Goal: Task Accomplishment & Management: Manage account settings

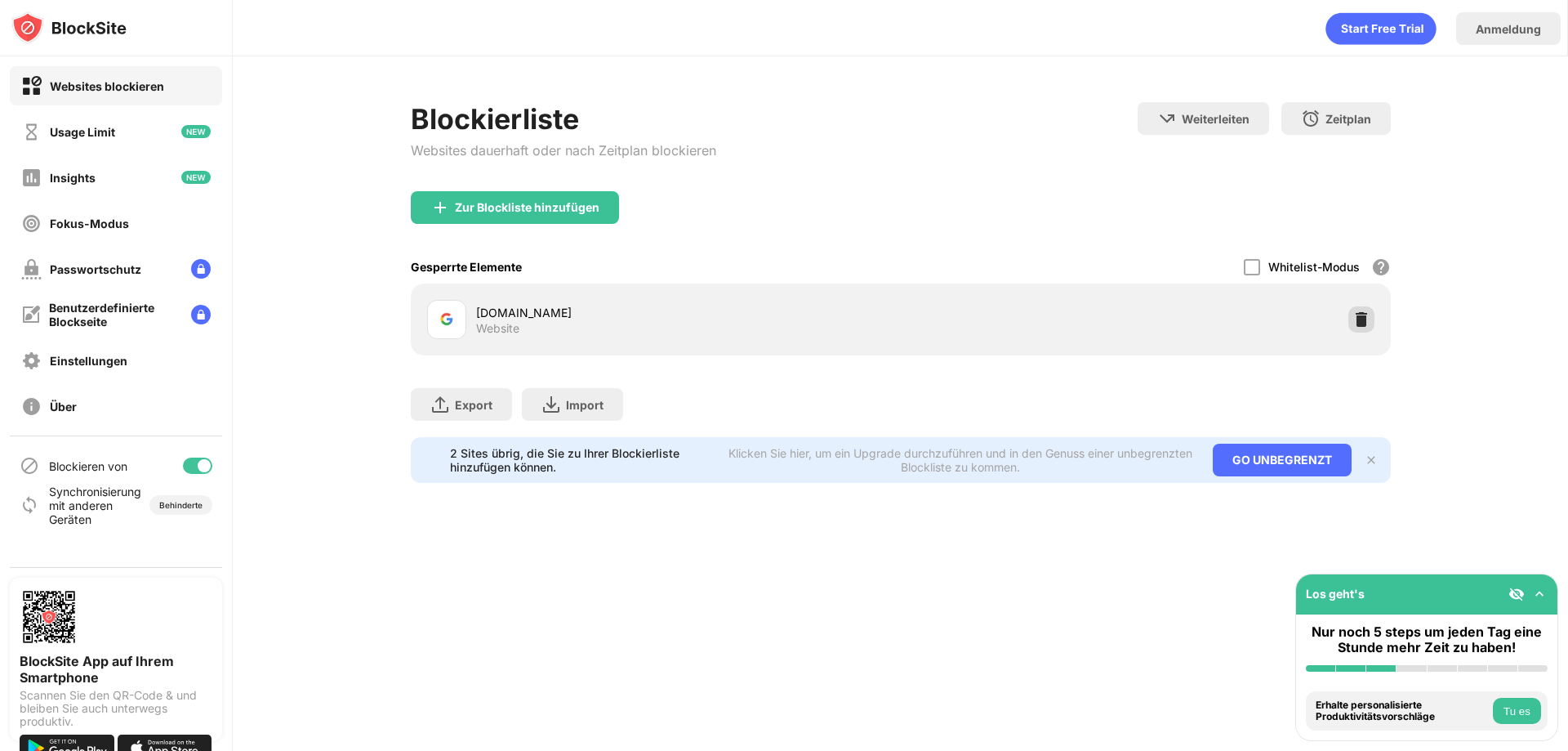
click at [1354, 324] on img at bounding box center [1361, 319] width 17 height 17
